Goal: Navigation & Orientation: Find specific page/section

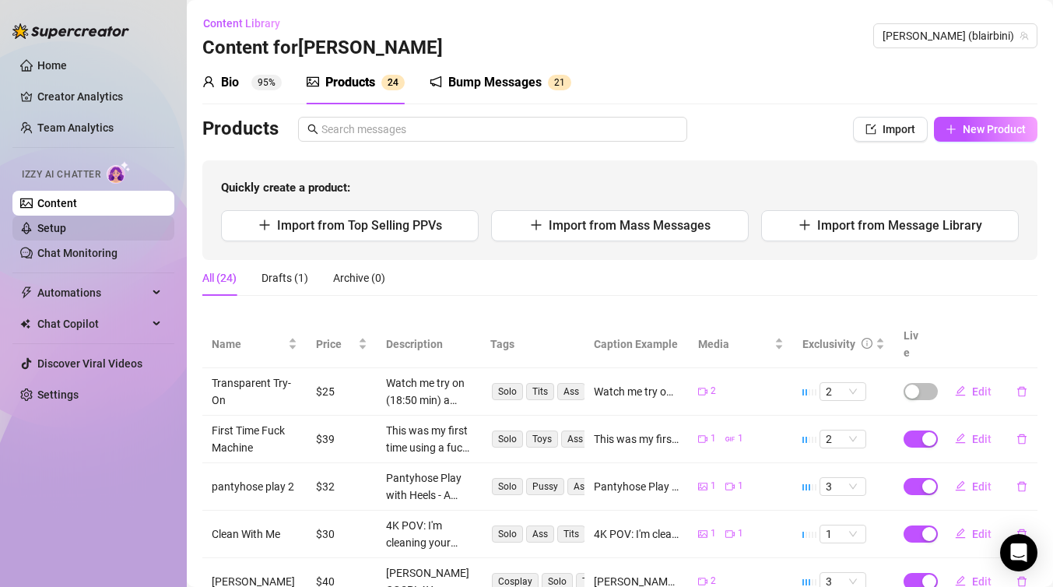
click at [66, 223] on link "Setup" at bounding box center [51, 228] width 29 height 12
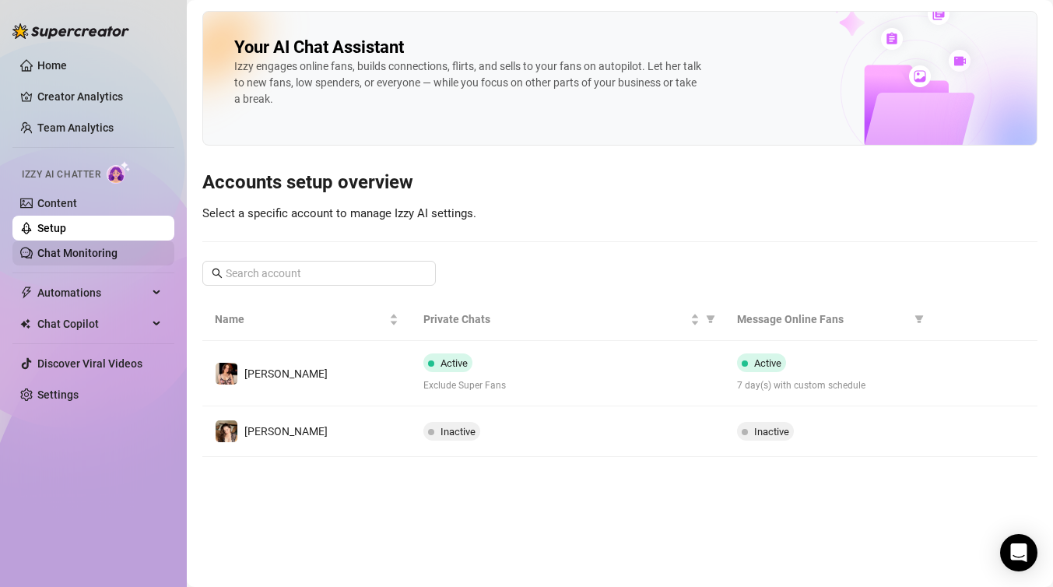
click at [77, 247] on link "Chat Monitoring" at bounding box center [77, 253] width 80 height 12
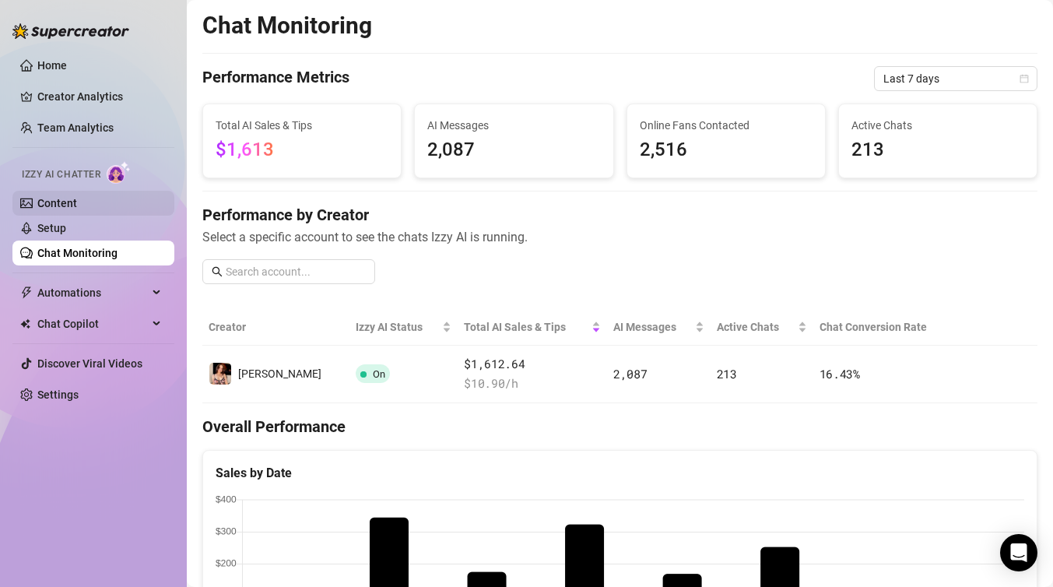
click at [72, 202] on link "Content" at bounding box center [57, 203] width 40 height 12
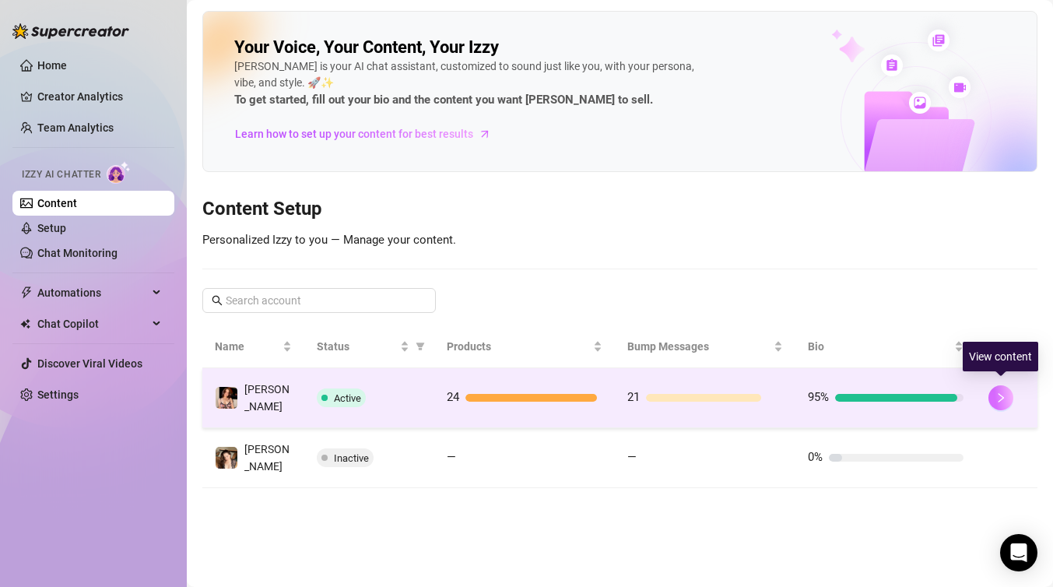
click at [1007, 397] on button "button" at bounding box center [1000, 397] width 25 height 25
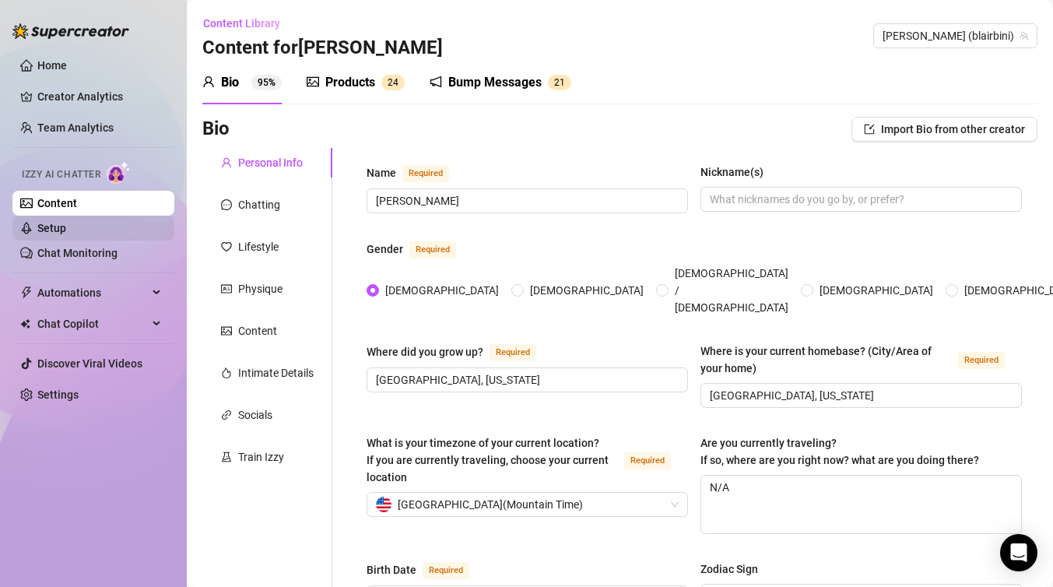
click at [66, 230] on link "Setup" at bounding box center [51, 228] width 29 height 12
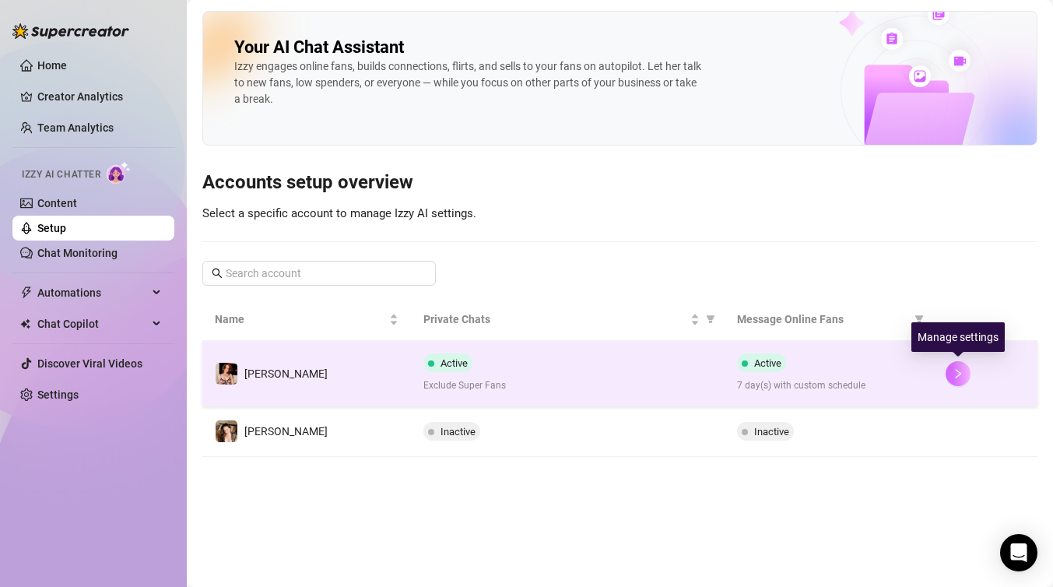
click at [955, 373] on icon "right" at bounding box center [957, 373] width 11 height 11
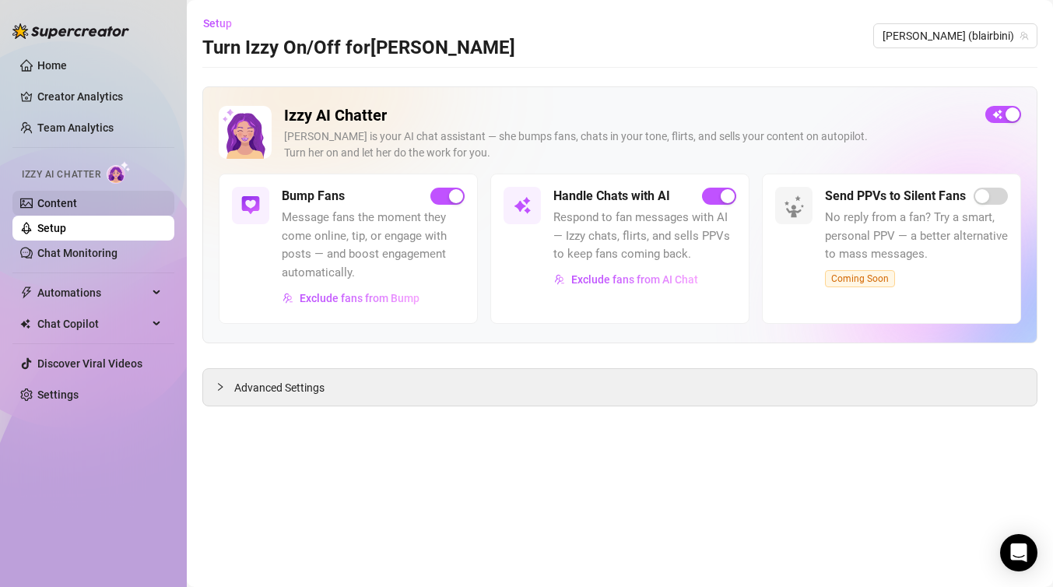
click at [54, 209] on link "Content" at bounding box center [57, 203] width 40 height 12
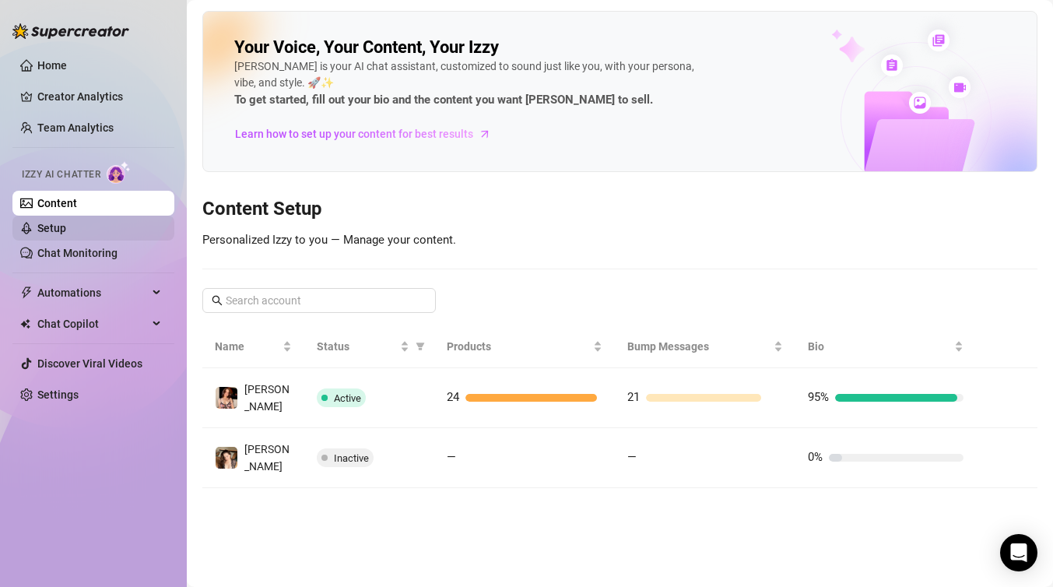
click at [66, 224] on link "Setup" at bounding box center [51, 228] width 29 height 12
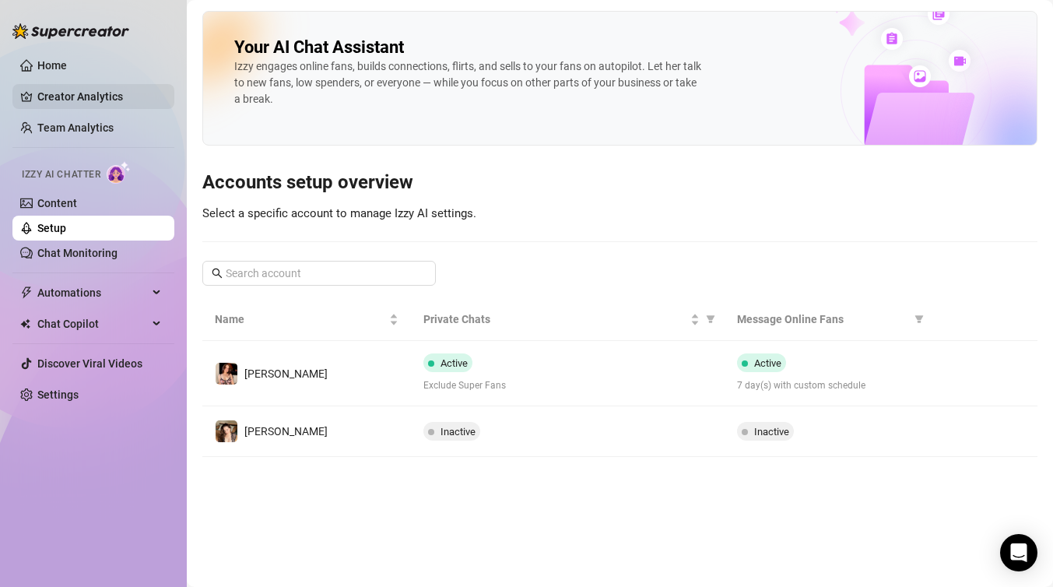
click at [127, 90] on link "Creator Analytics" at bounding box center [99, 96] width 125 height 25
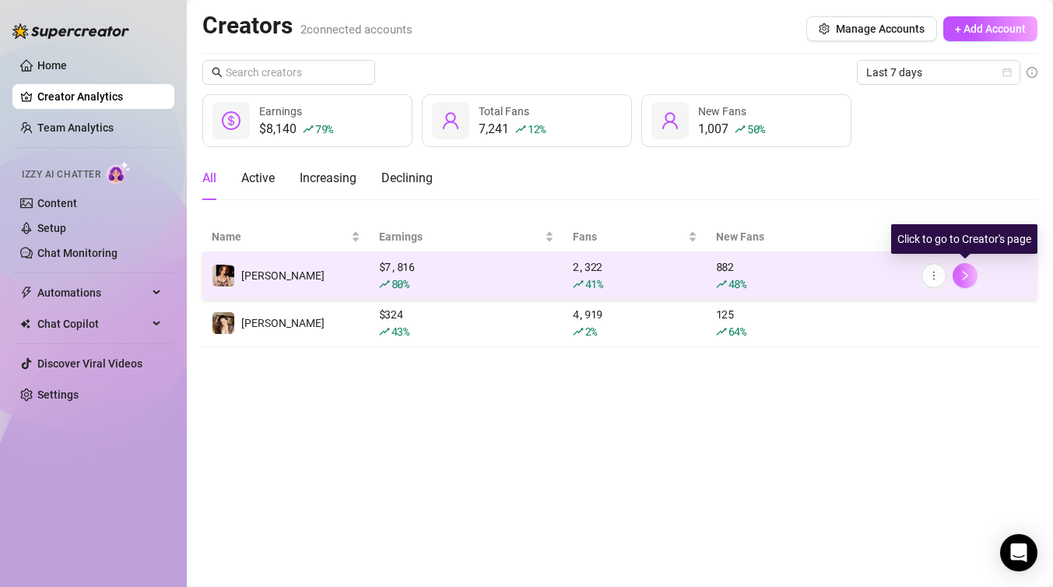
click at [965, 275] on icon "right" at bounding box center [964, 275] width 11 height 11
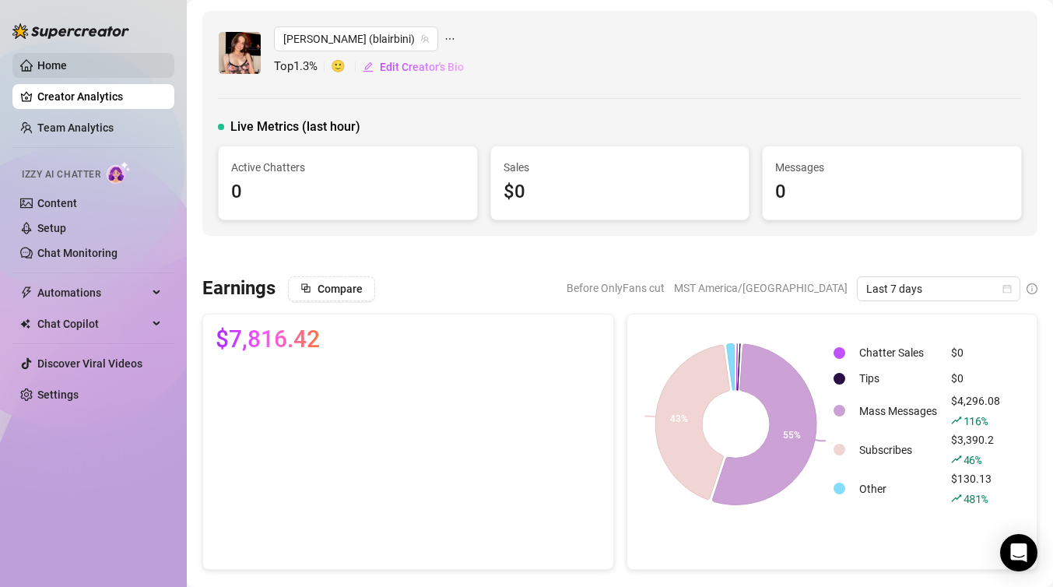
click at [67, 62] on link "Home" at bounding box center [52, 65] width 30 height 12
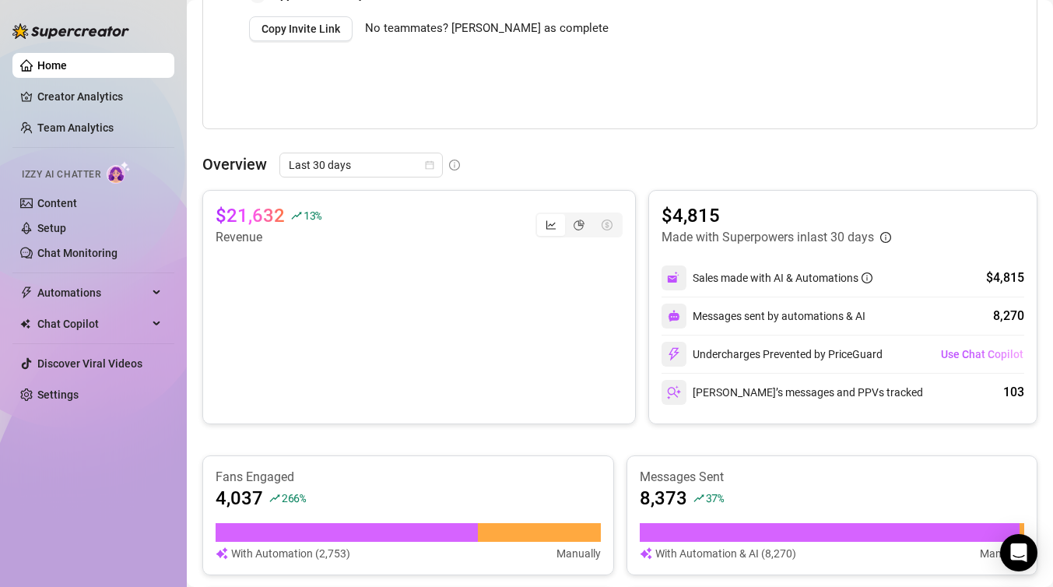
scroll to position [572, 0]
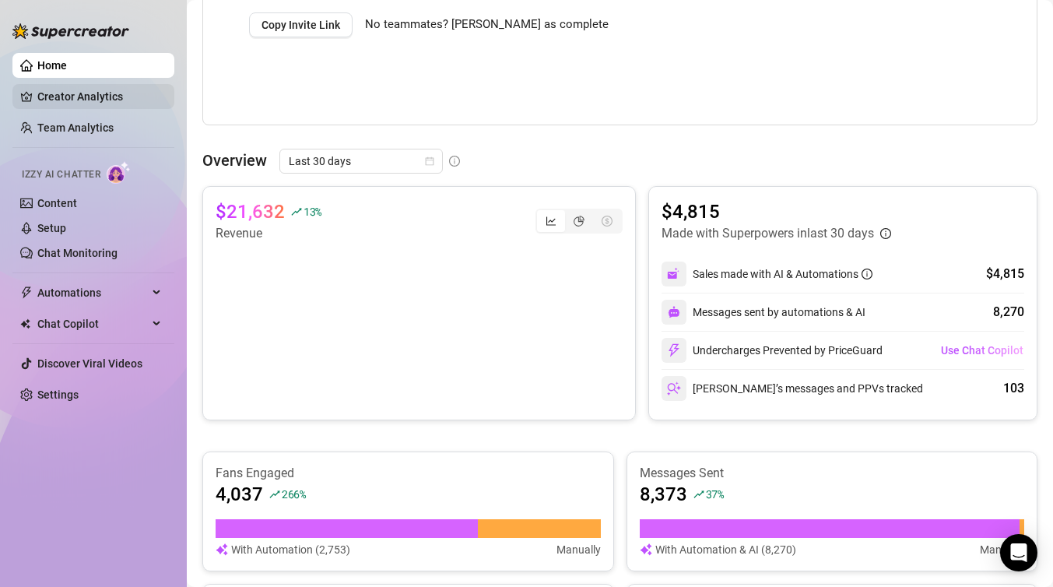
click at [99, 95] on link "Creator Analytics" at bounding box center [99, 96] width 125 height 25
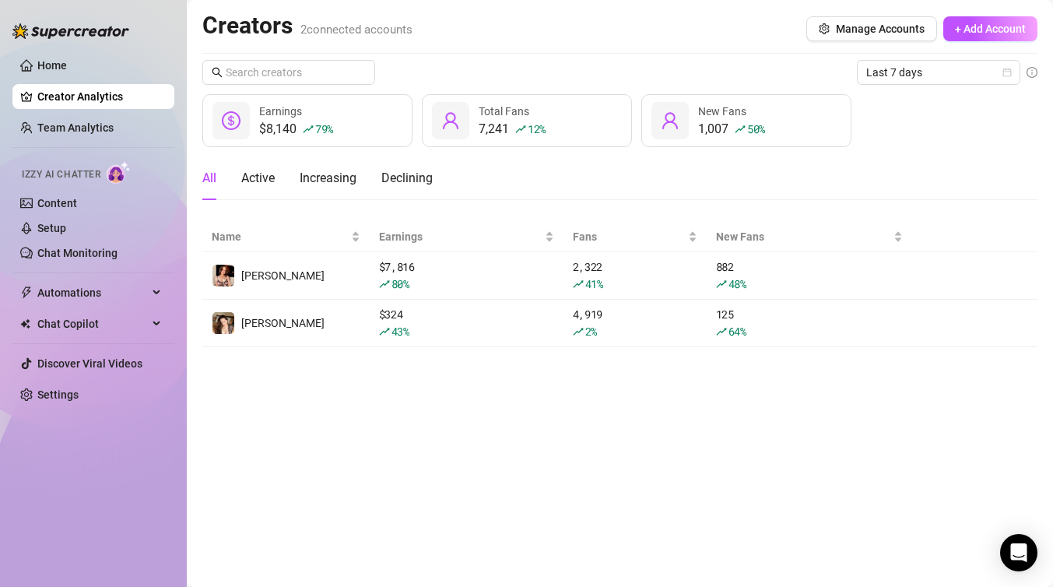
click at [761, 453] on main "Creators 2 connected accounts Manage Accounts + Add Account Last 7 days $8,140 …" at bounding box center [620, 293] width 866 height 587
